Goal: Task Accomplishment & Management: Use online tool/utility

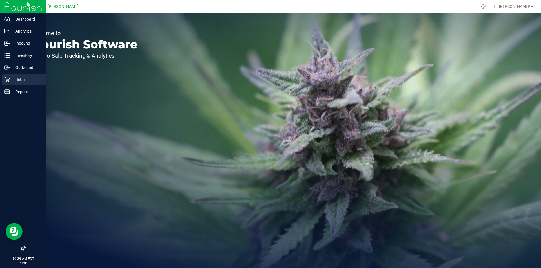
click at [19, 78] on p "Retail" at bounding box center [27, 79] width 34 height 7
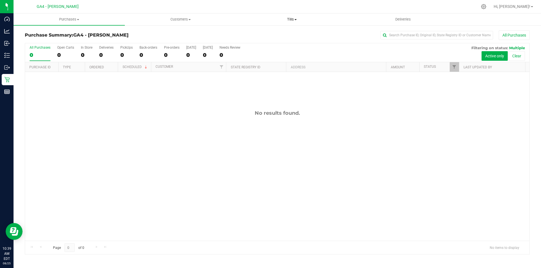
click at [289, 18] on span "Tills" at bounding box center [291, 19] width 111 height 5
click at [256, 35] on span "Manage tills" at bounding box center [255, 34] width 38 height 5
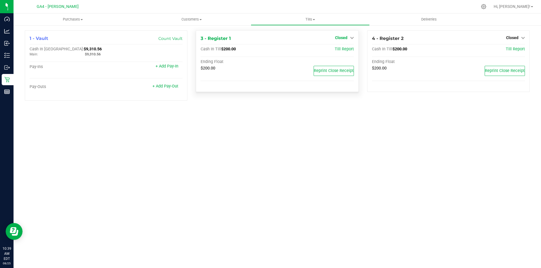
click at [353, 38] on icon at bounding box center [352, 38] width 4 height 4
click at [339, 48] on link "Open Till" at bounding box center [341, 49] width 15 height 5
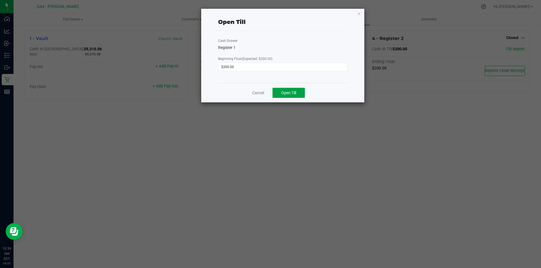
click at [290, 95] on span "Open Till" at bounding box center [288, 93] width 15 height 5
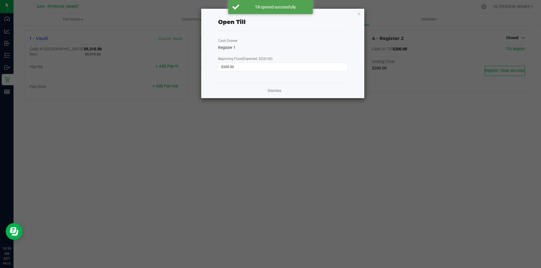
click at [516, 38] on ngb-modal-window "Open Till Cash Drawer Register 1 Beginning Float (Expected: $200.00) $200.00 Di…" at bounding box center [272, 134] width 545 height 268
click at [272, 91] on link "Dismiss" at bounding box center [275, 91] width 14 height 6
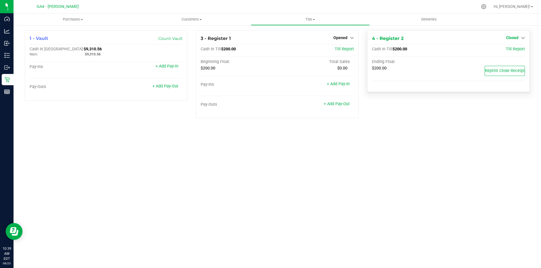
click at [519, 38] on link "Closed" at bounding box center [515, 37] width 19 height 5
click at [512, 52] on div "Open Till" at bounding box center [512, 49] width 42 height 7
click at [505, 49] on link "Open Till" at bounding box center [512, 49] width 15 height 5
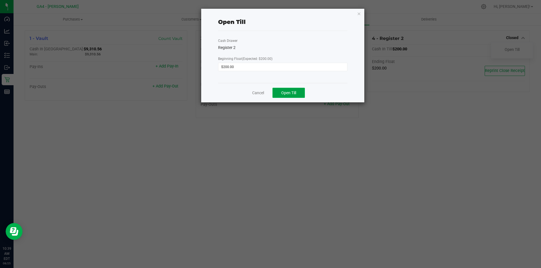
click at [295, 90] on button "Open Till" at bounding box center [288, 93] width 32 height 10
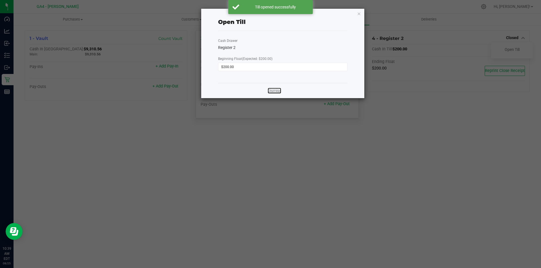
drag, startPoint x: 277, startPoint y: 88, endPoint x: 282, endPoint y: 94, distance: 7.4
click at [277, 88] on link "Dismiss" at bounding box center [275, 91] width 14 height 6
